Goal: Information Seeking & Learning: Learn about a topic

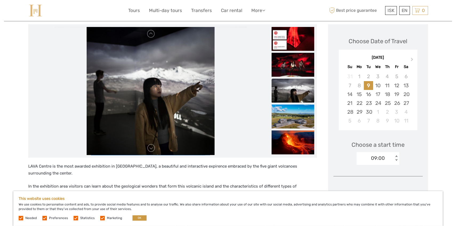
scroll to position [64, 0]
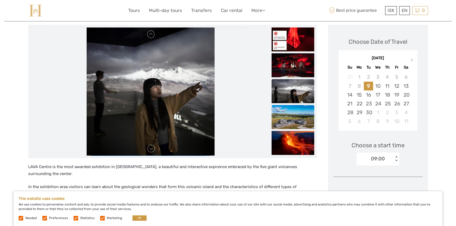
click at [278, 116] on img at bounding box center [293, 117] width 43 height 24
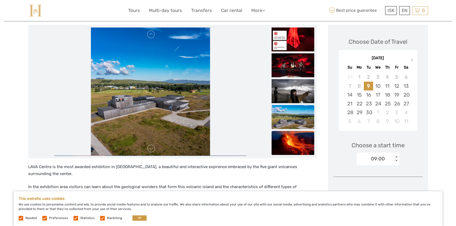
click at [293, 141] on img at bounding box center [293, 143] width 43 height 24
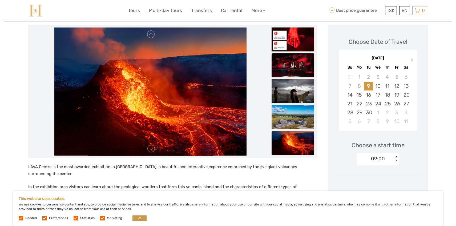
click at [288, 75] on img at bounding box center [293, 65] width 43 height 24
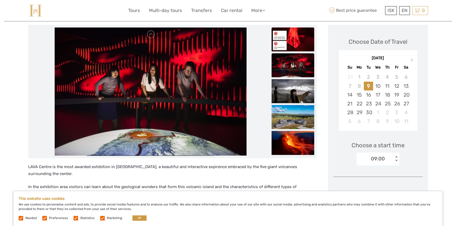
click at [296, 45] on img at bounding box center [293, 39] width 43 height 24
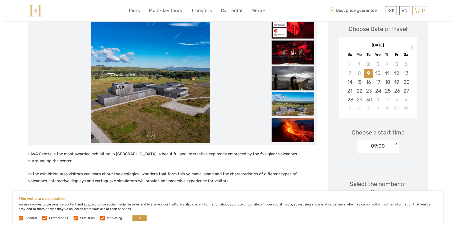
scroll to position [62, 0]
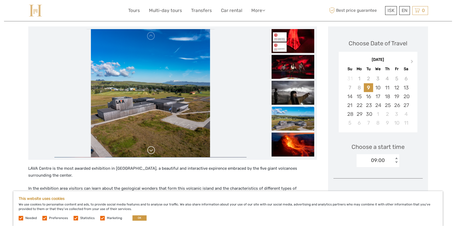
click at [151, 151] on link at bounding box center [151, 150] width 9 height 9
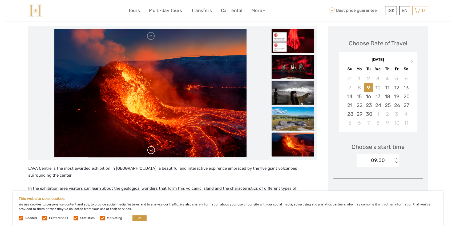
click at [151, 151] on link at bounding box center [151, 150] width 9 height 9
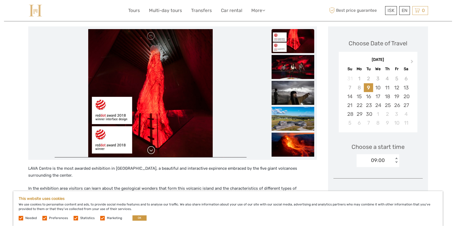
click at [151, 151] on link at bounding box center [151, 150] width 9 height 9
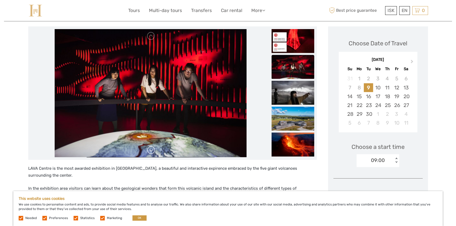
click at [151, 151] on link at bounding box center [151, 150] width 9 height 9
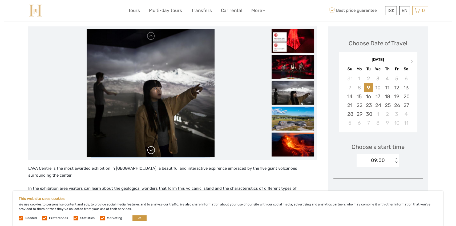
click at [151, 151] on link at bounding box center [151, 150] width 9 height 9
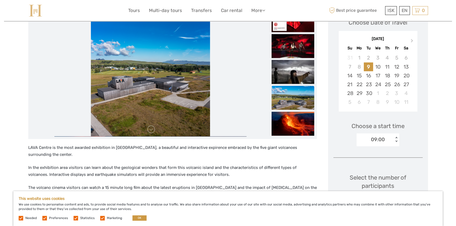
scroll to position [0, 0]
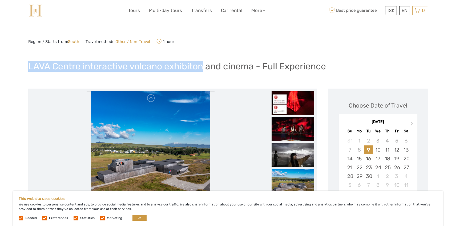
drag, startPoint x: 27, startPoint y: 65, endPoint x: 202, endPoint y: 65, distance: 174.3
